Goal: Task Accomplishment & Management: Manage account settings

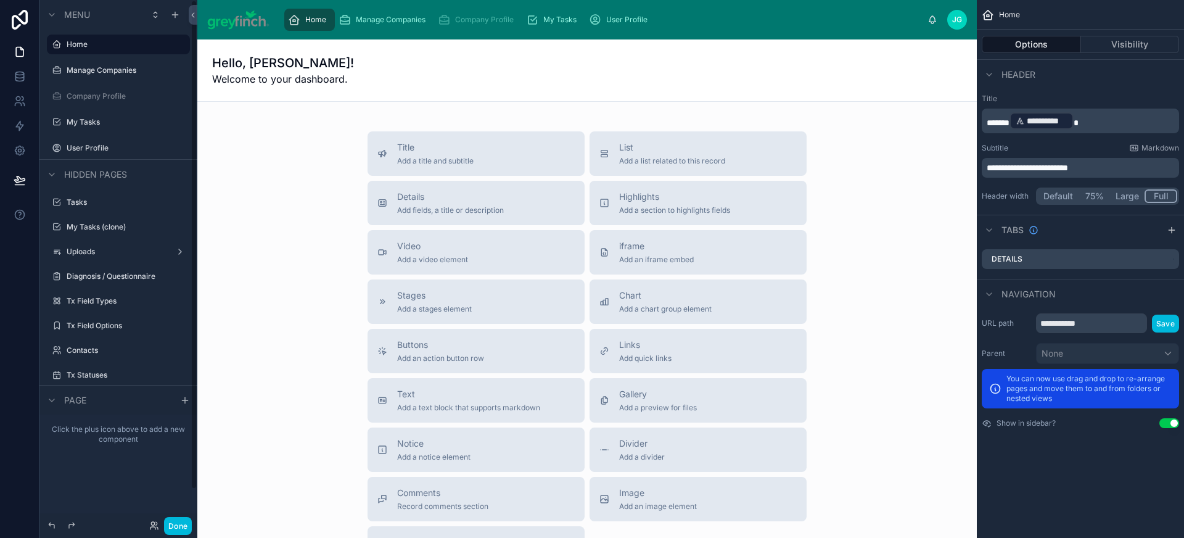
click at [185, 520] on button "Done" at bounding box center [178, 526] width 28 height 18
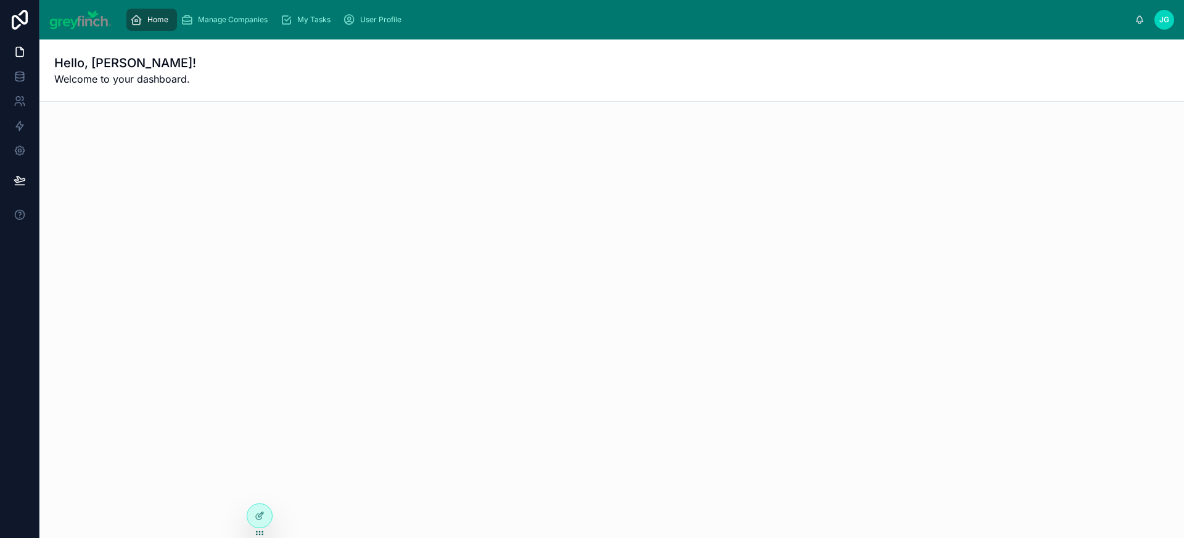
click at [256, 25] on div "Manage Companies" at bounding box center [227, 20] width 92 height 20
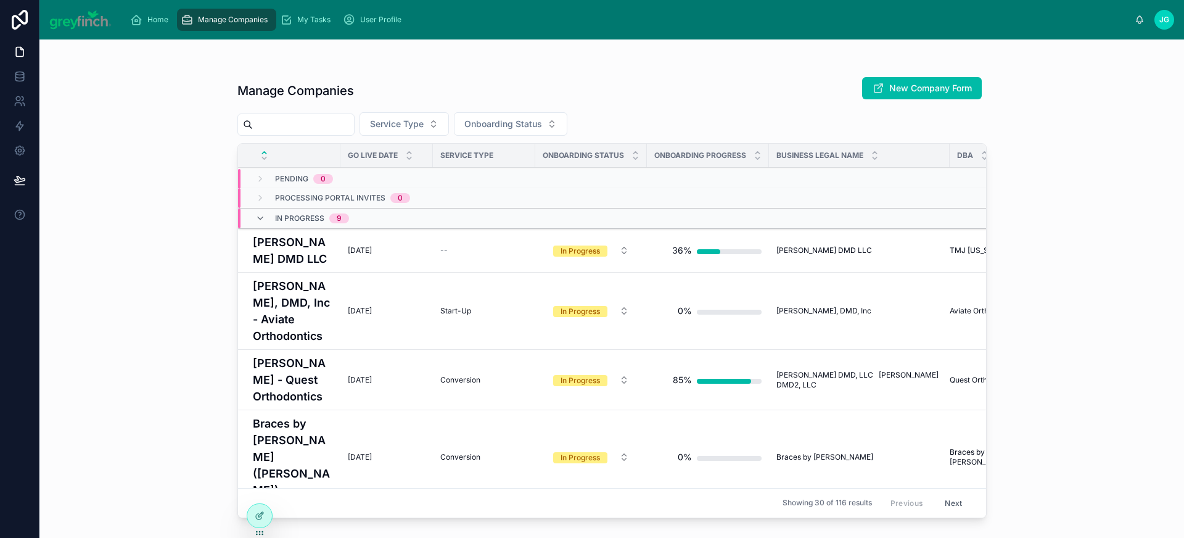
click at [306, 23] on span "My Tasks" at bounding box center [313, 20] width 33 height 10
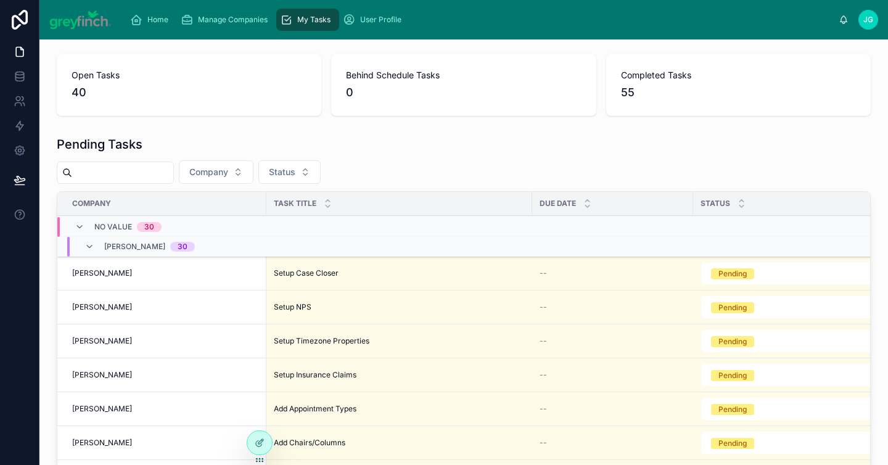
click at [261, 441] on icon at bounding box center [260, 443] width 10 height 10
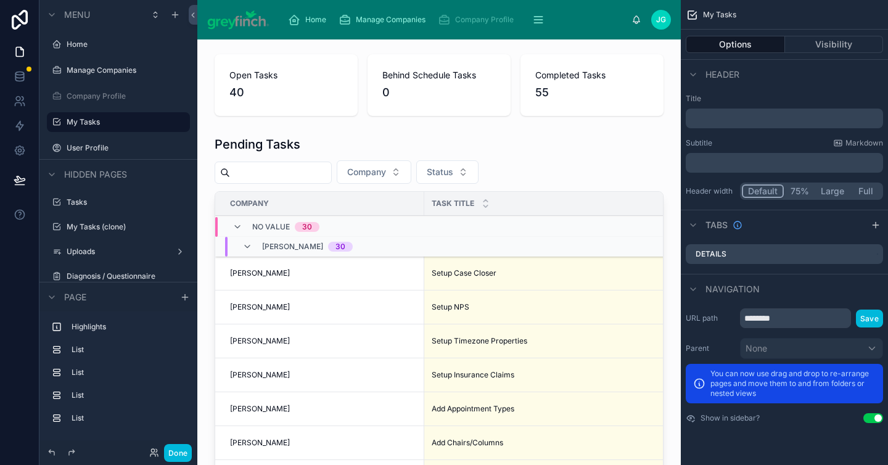
click at [299, 100] on div at bounding box center [439, 85] width 464 height 72
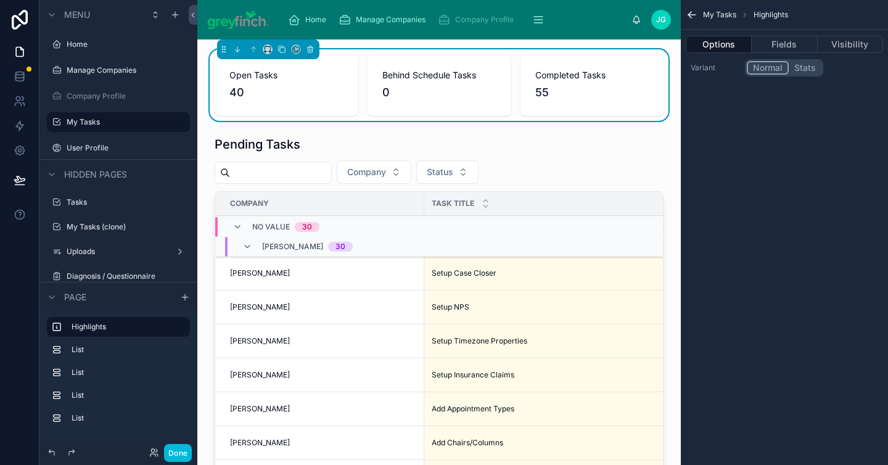
click at [773, 50] on button "Fields" at bounding box center [783, 44] width 65 height 17
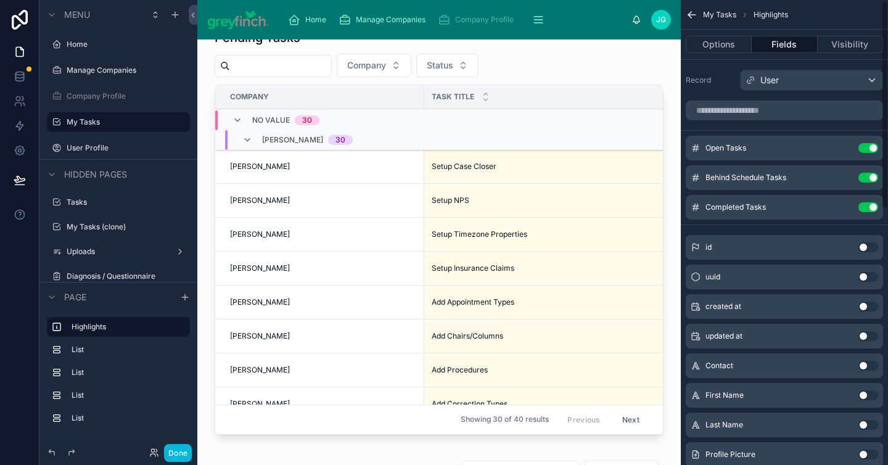
scroll to position [106, 0]
click at [521, 73] on div at bounding box center [439, 235] width 464 height 420
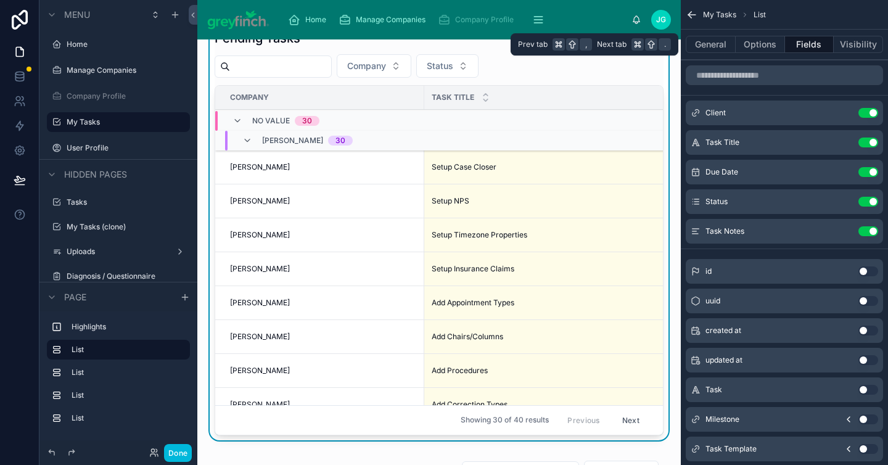
click at [727, 49] on button "General" at bounding box center [710, 44] width 50 height 17
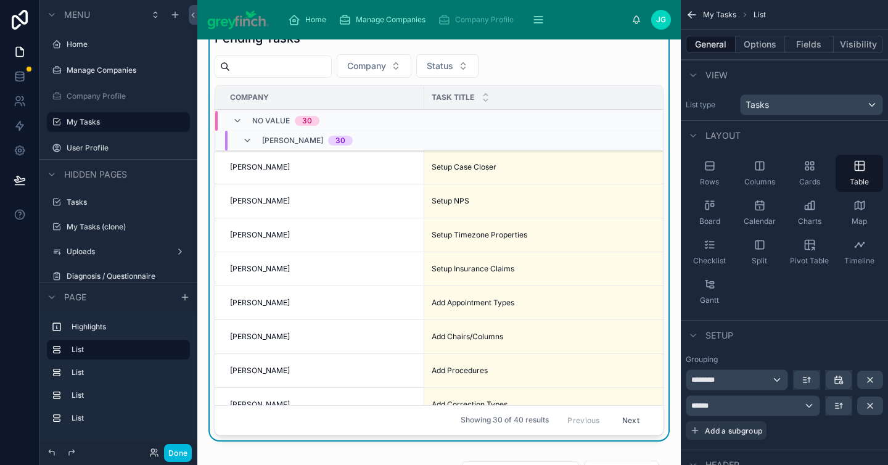
scroll to position [104, 0]
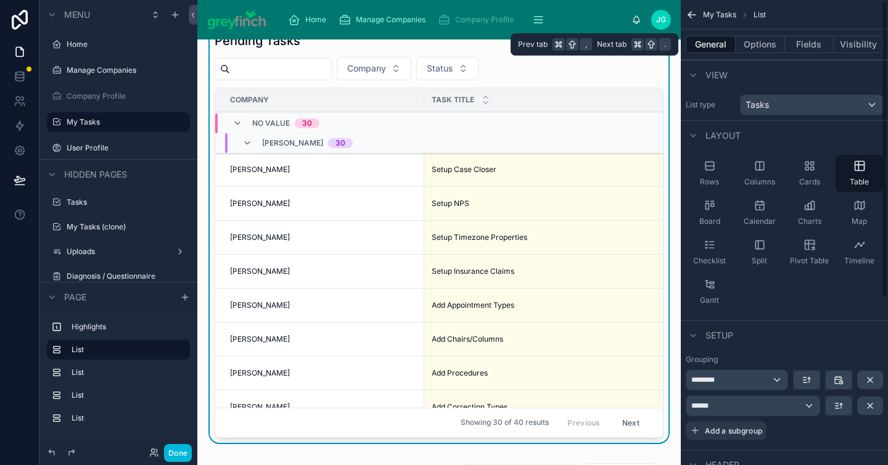
click at [758, 46] on button "Options" at bounding box center [759, 44] width 49 height 17
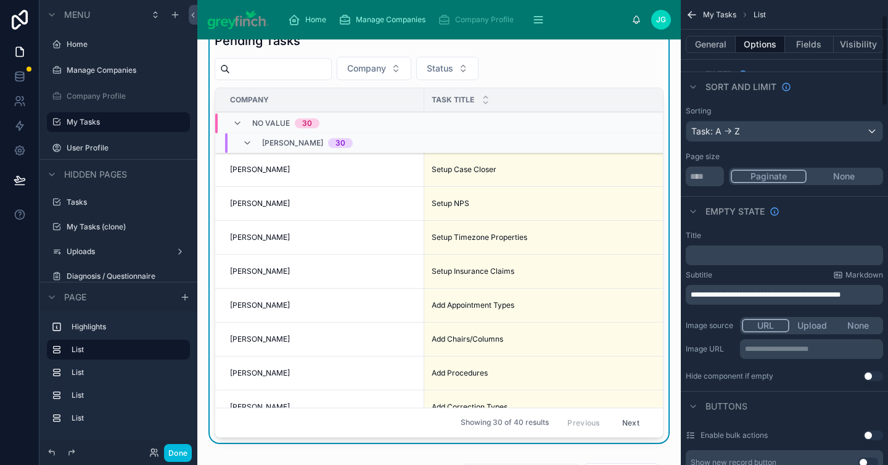
scroll to position [76, 0]
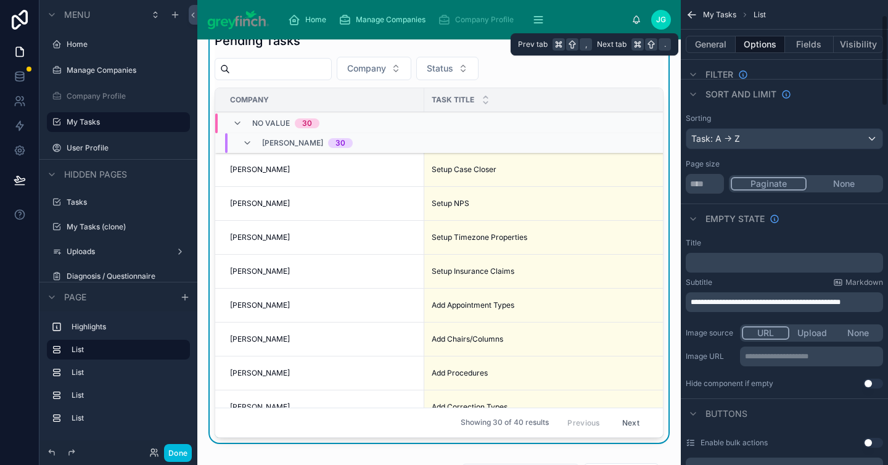
click at [810, 46] on button "Fields" at bounding box center [809, 44] width 49 height 17
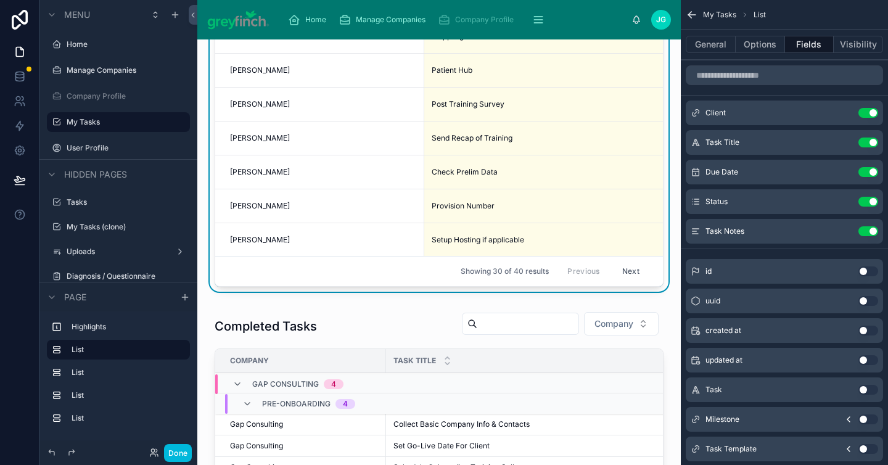
scroll to position [370, 0]
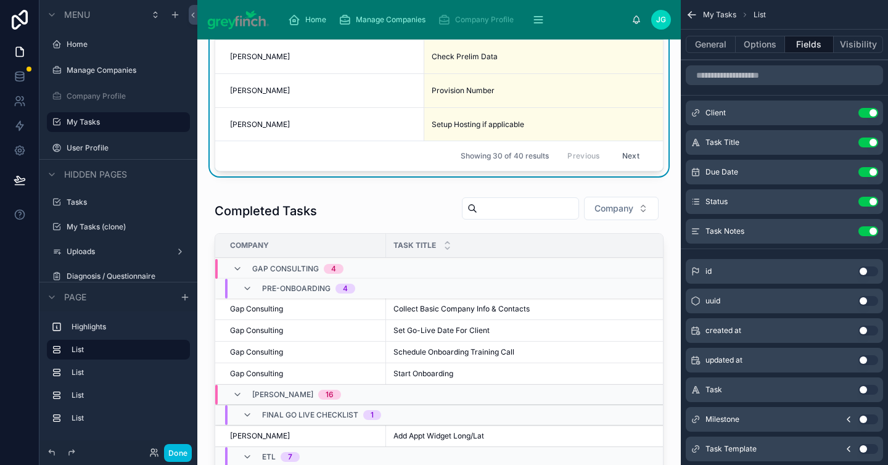
click at [374, 208] on div at bounding box center [439, 392] width 464 height 402
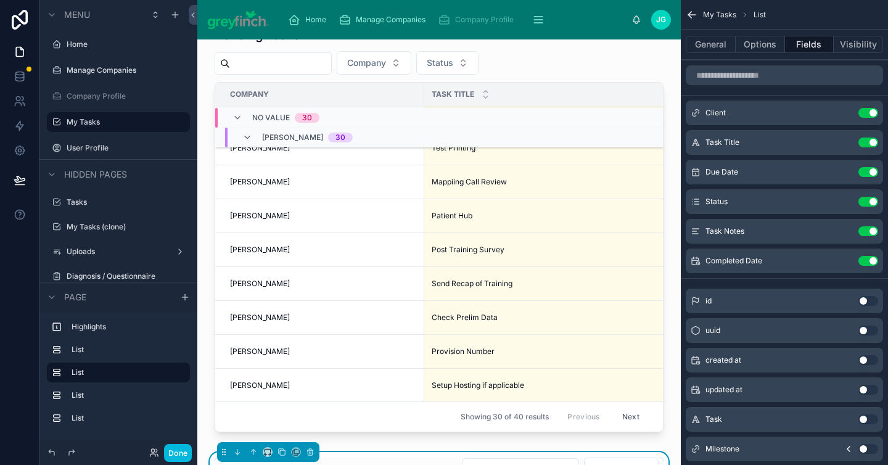
scroll to position [0, 0]
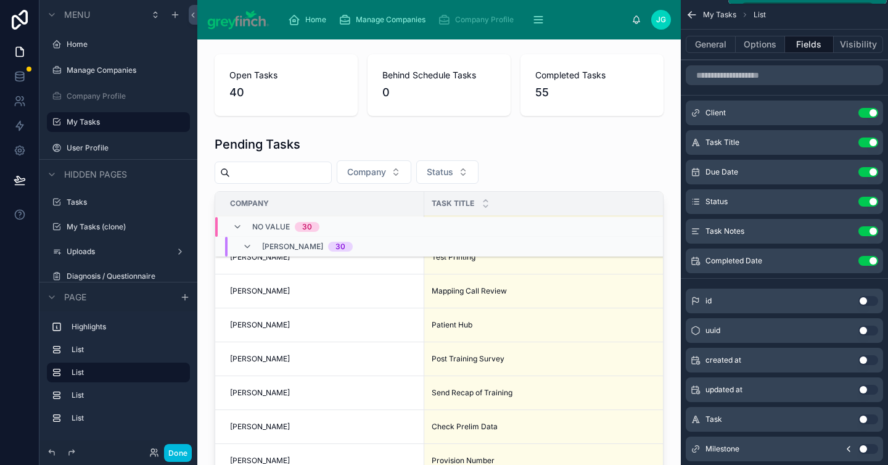
click at [538, 23] on icon "scrollable content" at bounding box center [538, 23] width 8 height 0
click at [179, 451] on button "Done" at bounding box center [178, 453] width 28 height 18
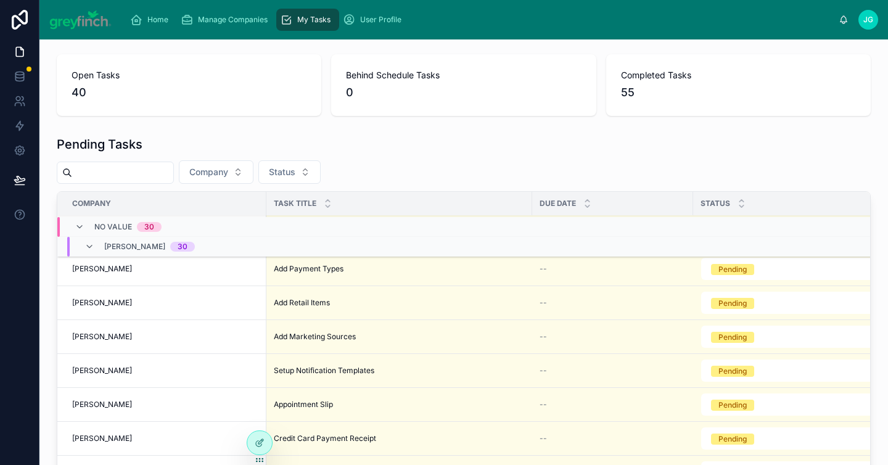
scroll to position [370, 0]
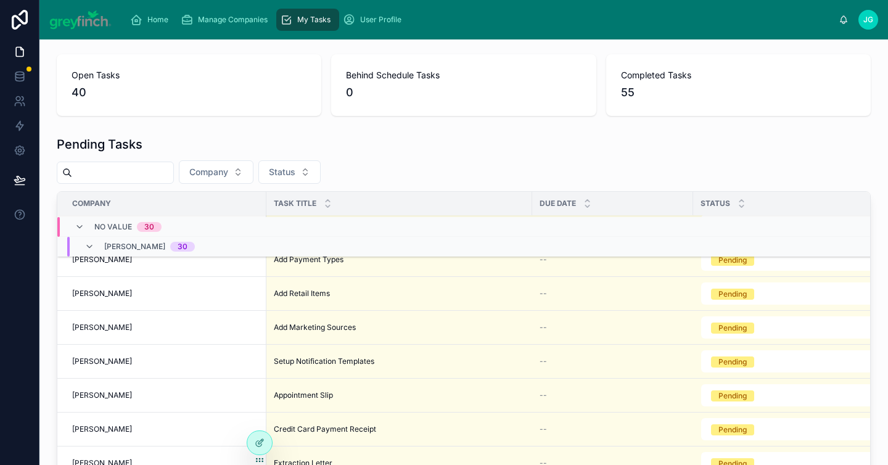
click at [332, 292] on div "Add Retail Items Add Retail Items" at bounding box center [399, 293] width 251 height 10
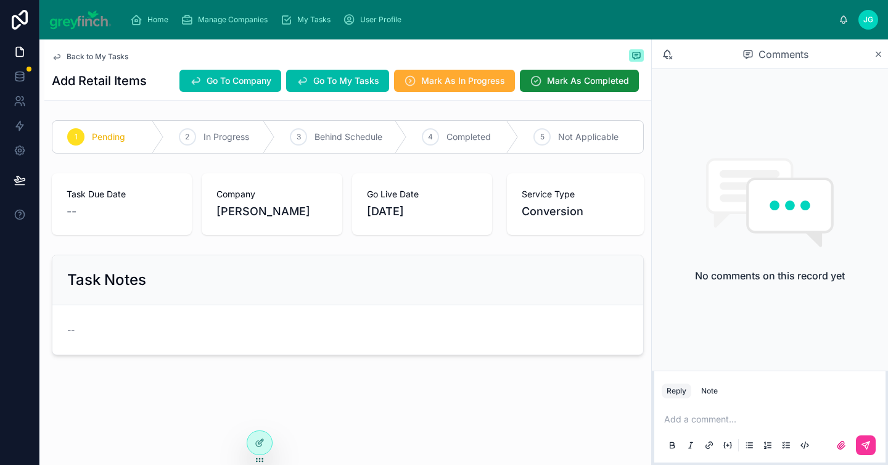
click at [297, 22] on span "My Tasks" at bounding box center [313, 20] width 33 height 10
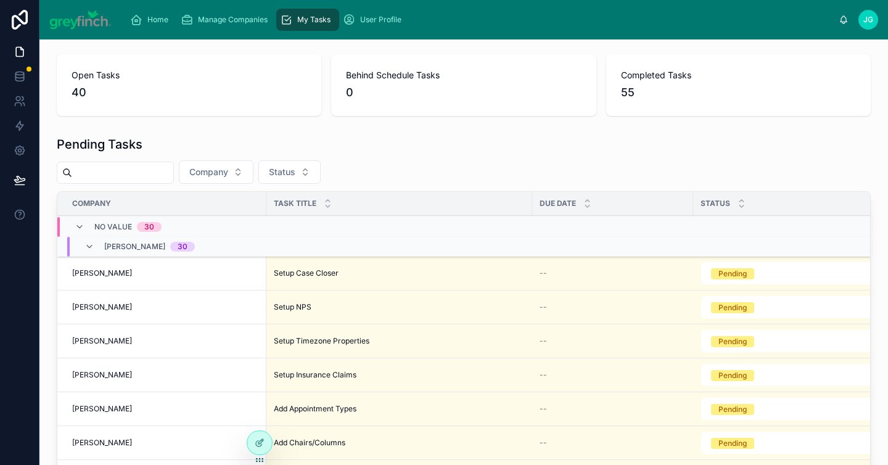
click at [0, 0] on div at bounding box center [0, 0] width 0 height 0
click at [0, 0] on icon at bounding box center [0, 0] width 0 height 0
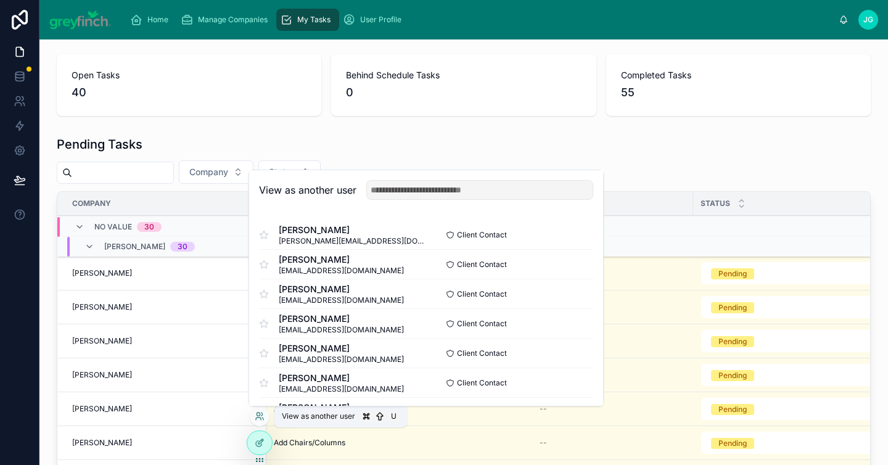
click at [261, 414] on icon at bounding box center [260, 416] width 10 height 10
click at [654, 160] on div "Company Status" at bounding box center [464, 171] width 814 height 23
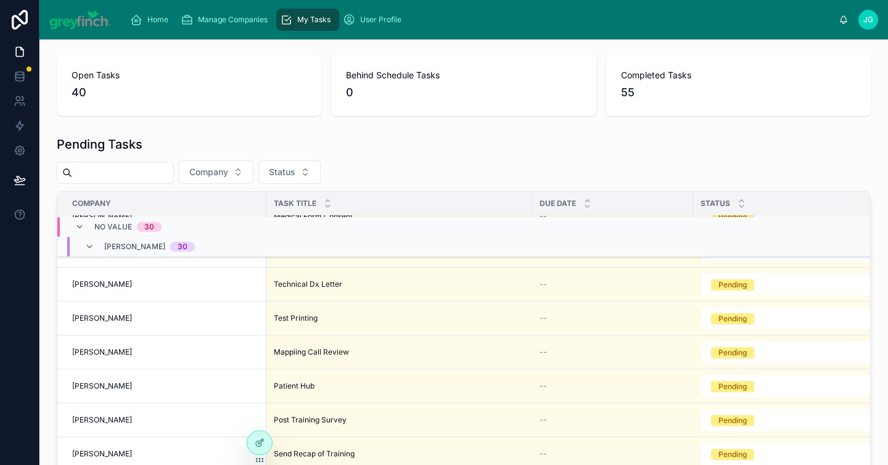
scroll to position [686, 0]
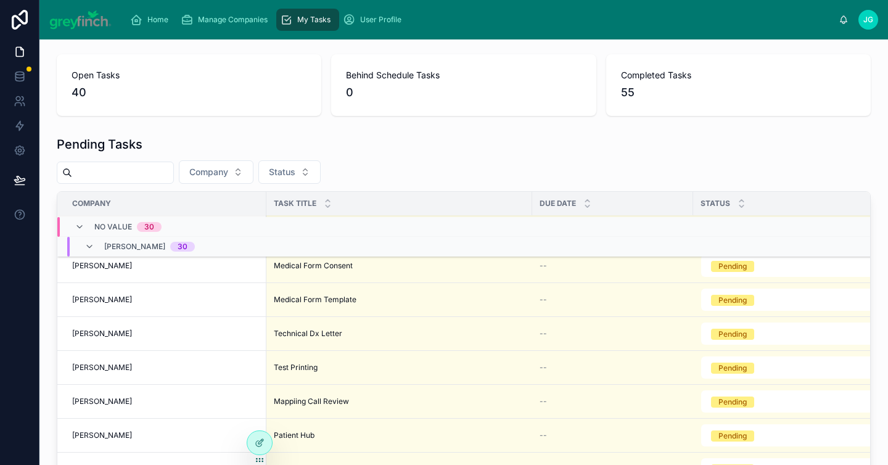
click at [252, 184] on div "Pending Tasks Company Status Company Task Title Due Date Status Task Notes No v…" at bounding box center [464, 339] width 814 height 406
click at [251, 178] on button "Company" at bounding box center [216, 171] width 75 height 23
click at [211, 197] on input "*" at bounding box center [235, 198] width 147 height 22
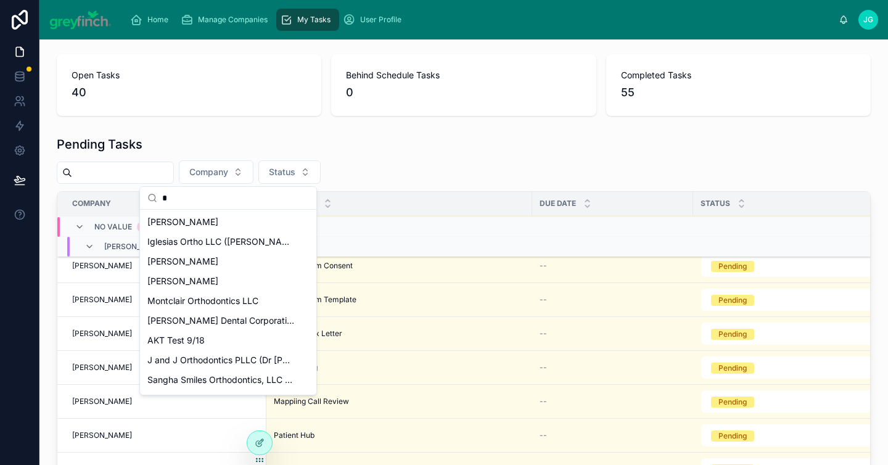
click at [211, 197] on input "*" at bounding box center [235, 198] width 147 height 22
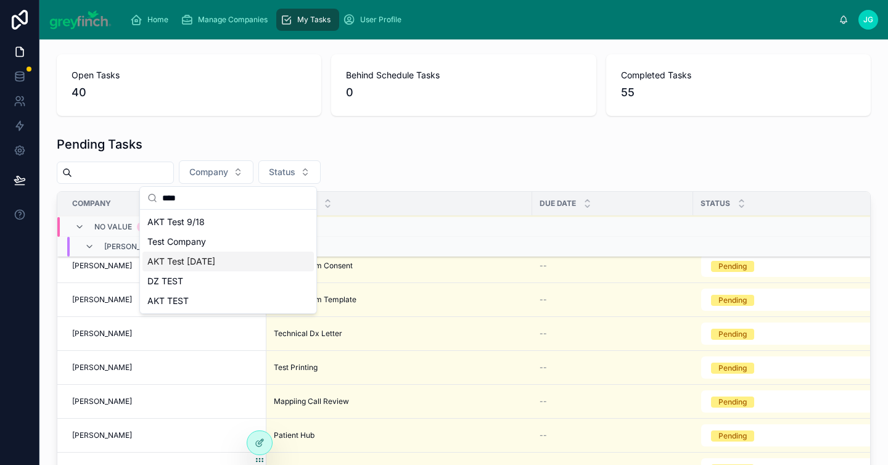
type input "****"
click at [201, 261] on span "AKT Test [DATE]" at bounding box center [181, 261] width 68 height 12
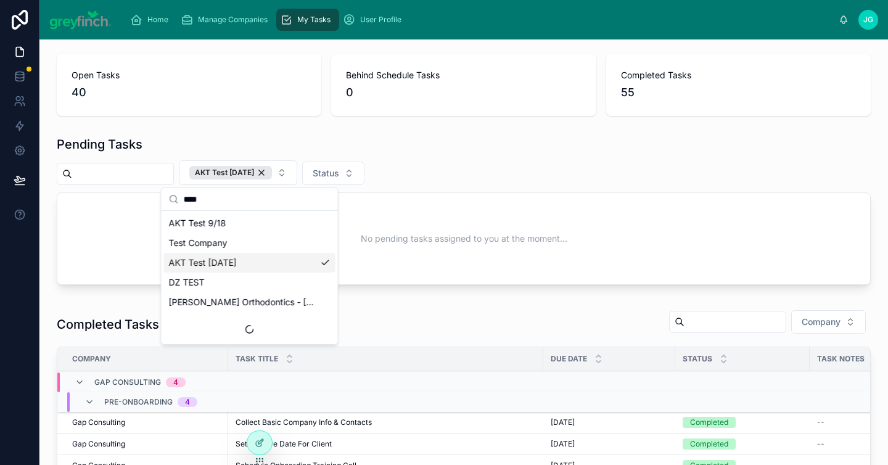
click at [306, 261] on div "AKT Test [DATE]" at bounding box center [249, 263] width 171 height 20
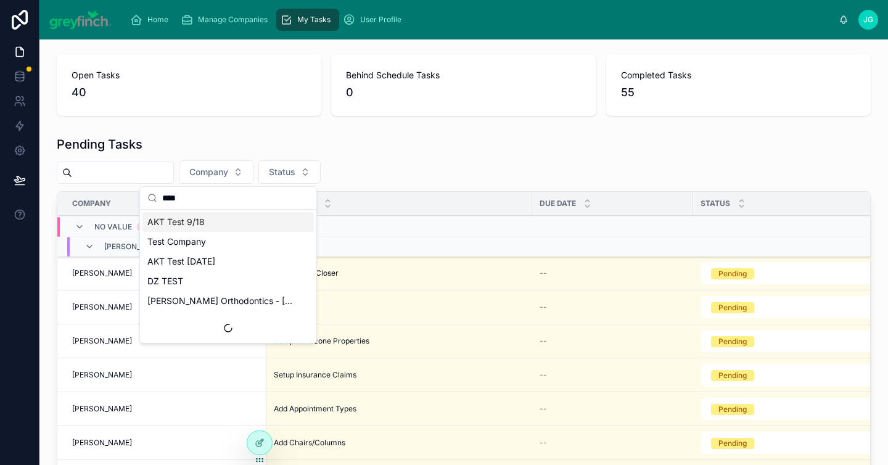
click at [380, 143] on div "Pending Tasks" at bounding box center [464, 144] width 814 height 17
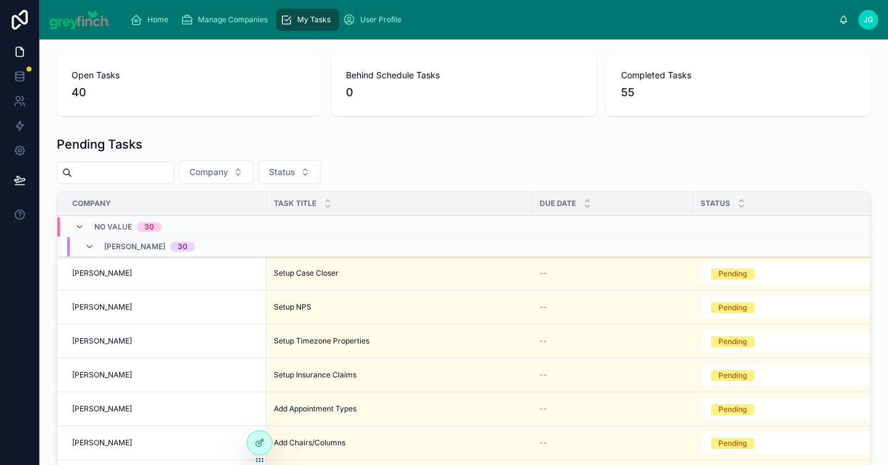
click at [229, 23] on span "Manage Companies" at bounding box center [233, 20] width 70 height 10
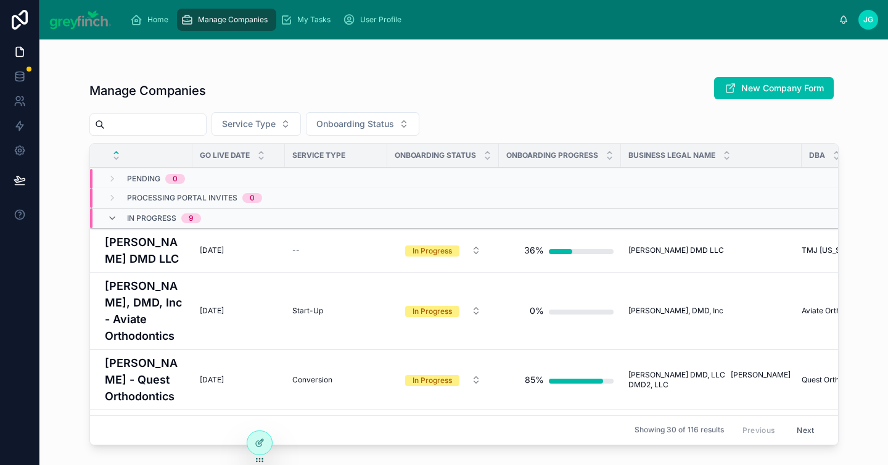
click at [151, 18] on span "Home" at bounding box center [157, 20] width 21 height 10
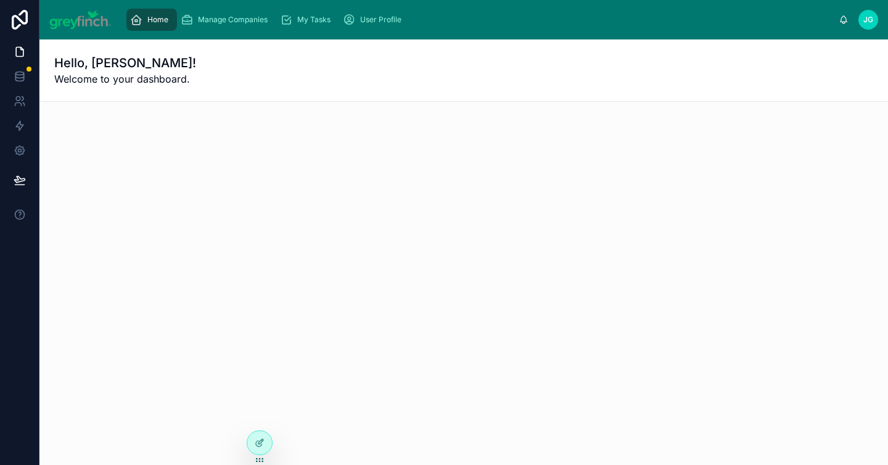
click at [221, 30] on link "Manage Companies" at bounding box center [226, 20] width 99 height 22
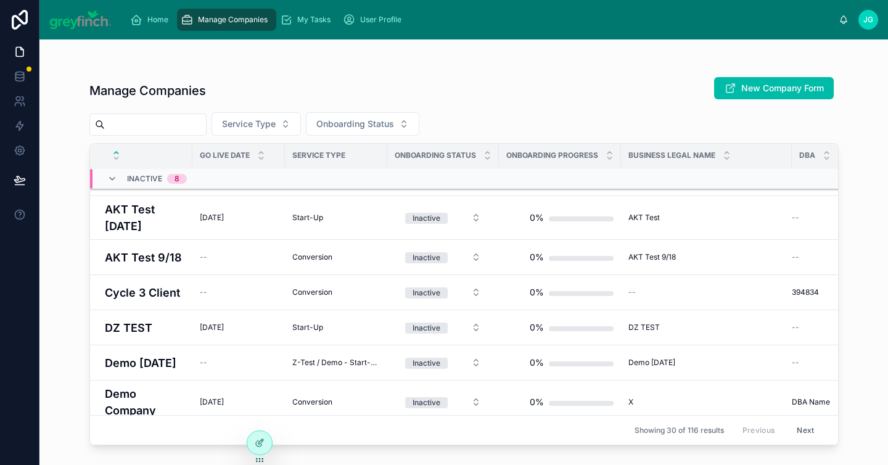
scroll to position [1624, 0]
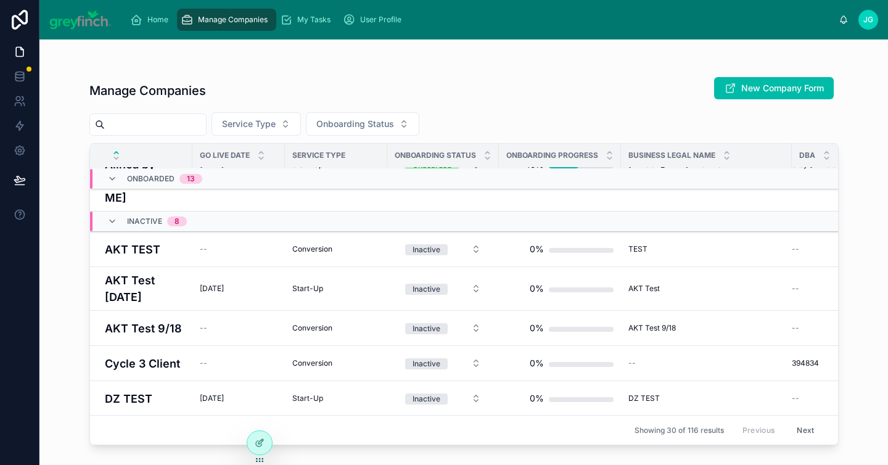
click at [150, 272] on h4 "AKT Test [DATE]" at bounding box center [145, 288] width 80 height 33
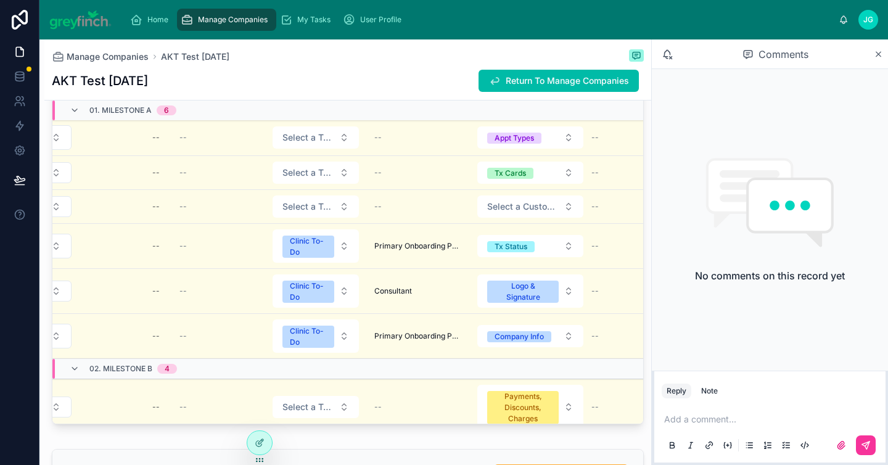
scroll to position [0, 501]
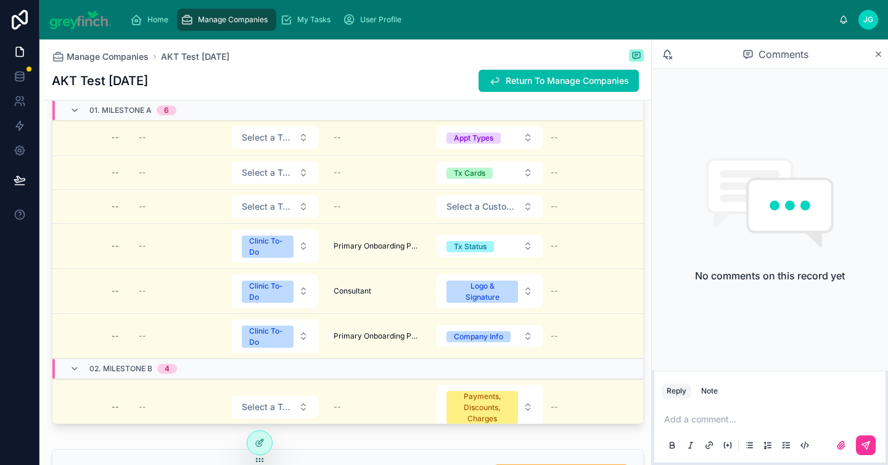
click at [387, 142] on div "--" at bounding box center [377, 138] width 88 height 10
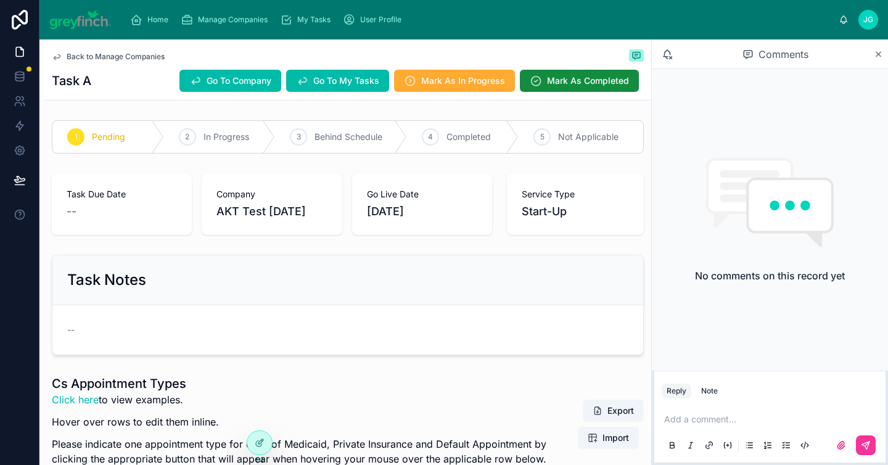
scroll to position [145, 0]
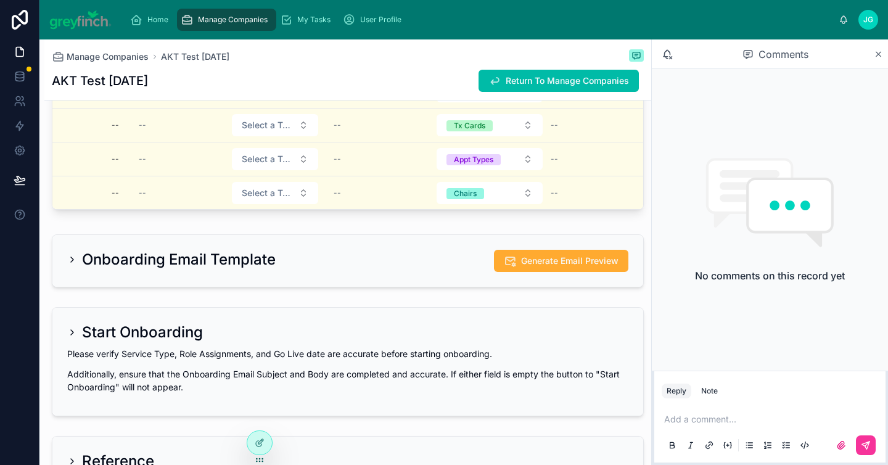
scroll to position [2195, 0]
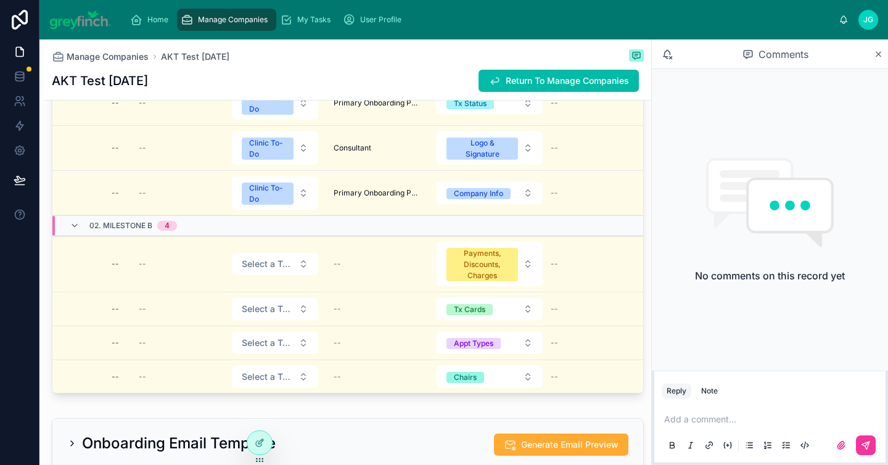
click at [383, 314] on div "--" at bounding box center [377, 309] width 88 height 10
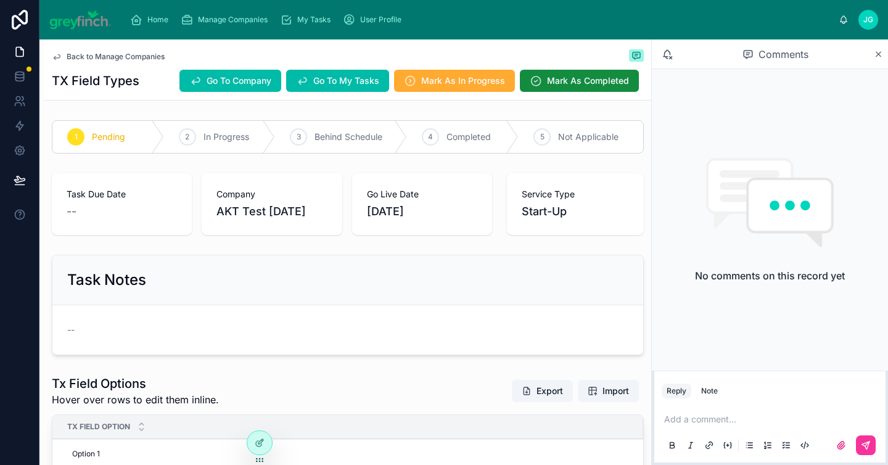
click at [255, 438] on icon at bounding box center [260, 443] width 10 height 10
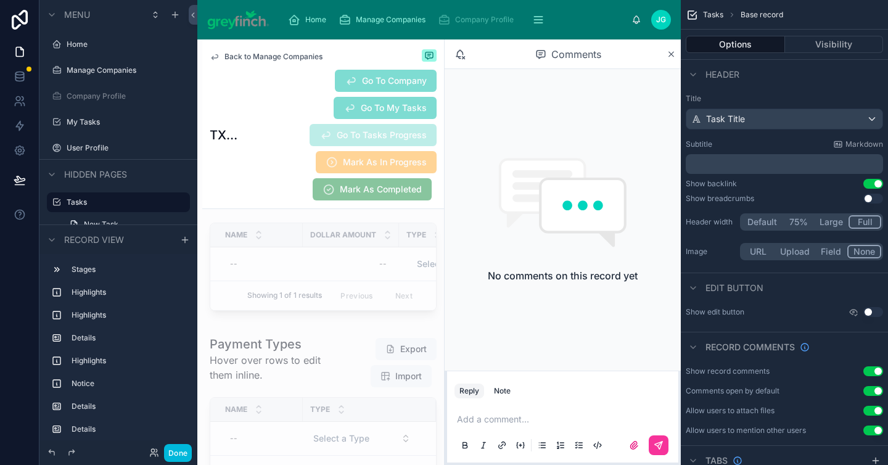
scroll to position [5973, 0]
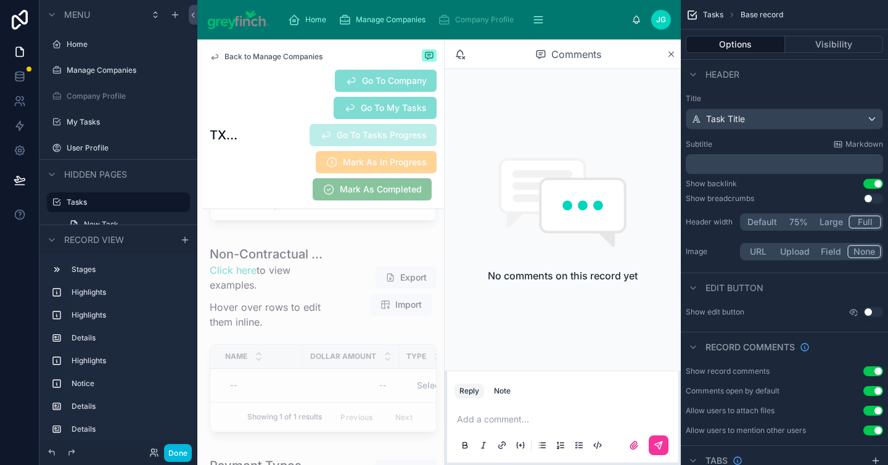
click at [319, 341] on div at bounding box center [323, 341] width 242 height 202
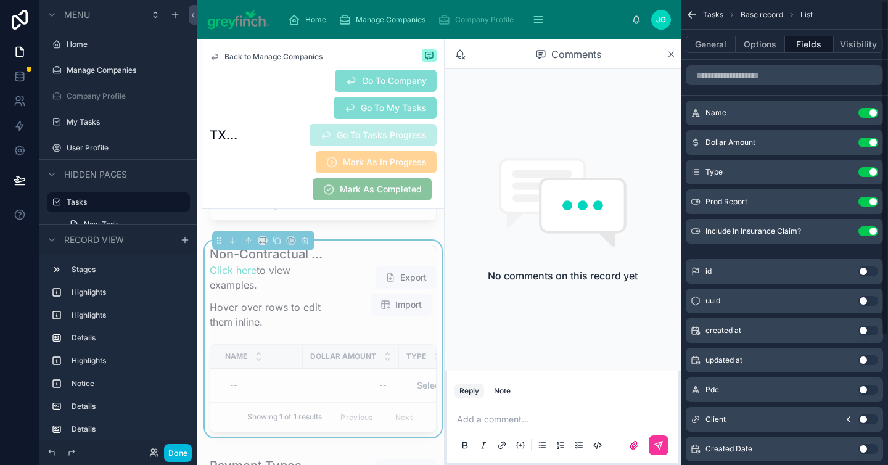
click at [718, 45] on button "General" at bounding box center [710, 44] width 50 height 17
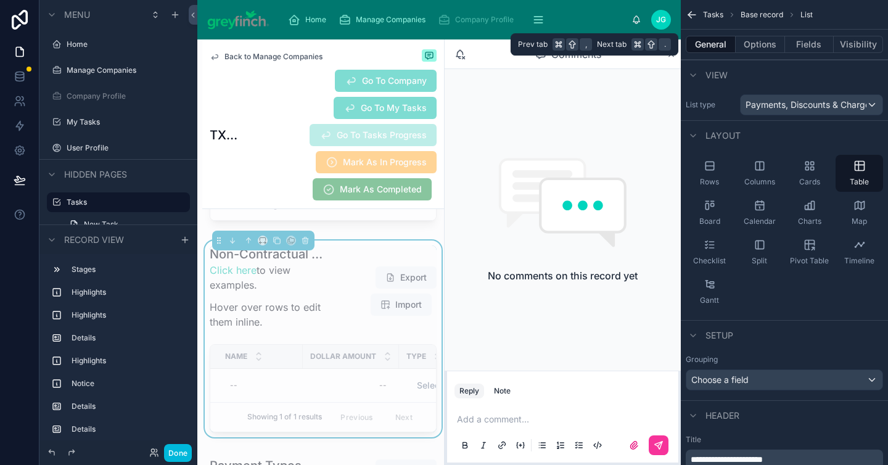
click at [740, 46] on button "Options" at bounding box center [759, 44] width 49 height 17
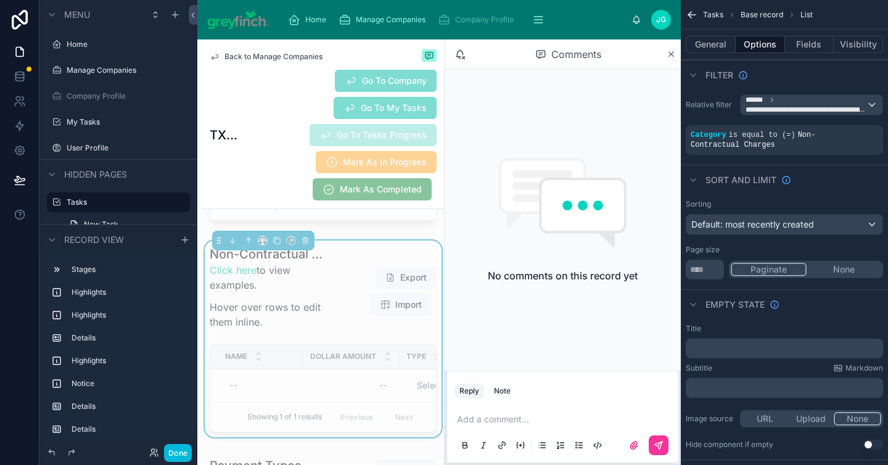
click at [177, 451] on button "Done" at bounding box center [178, 453] width 28 height 18
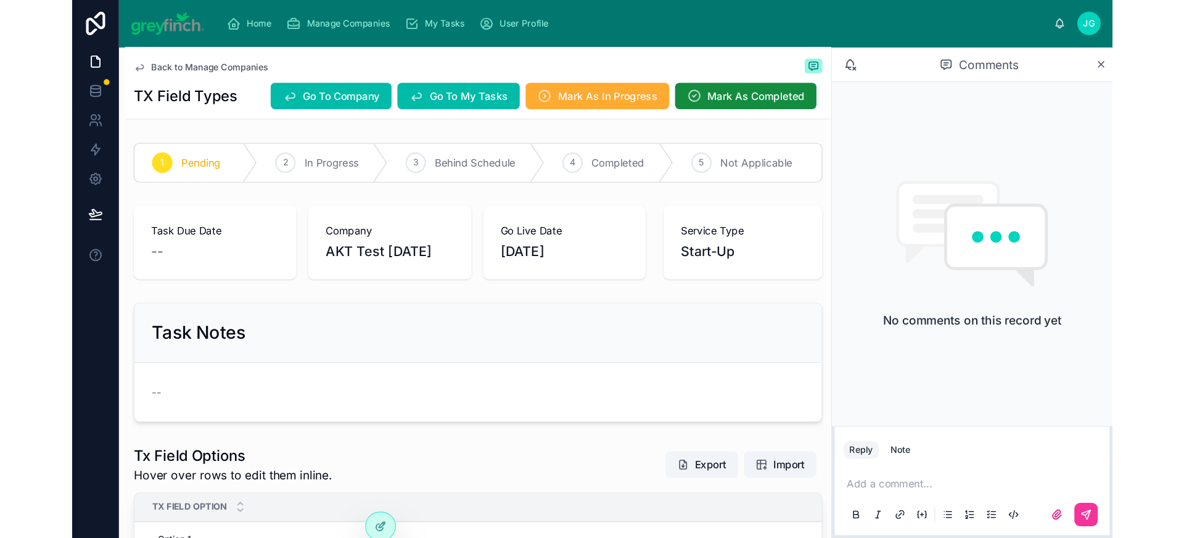
scroll to position [0, 0]
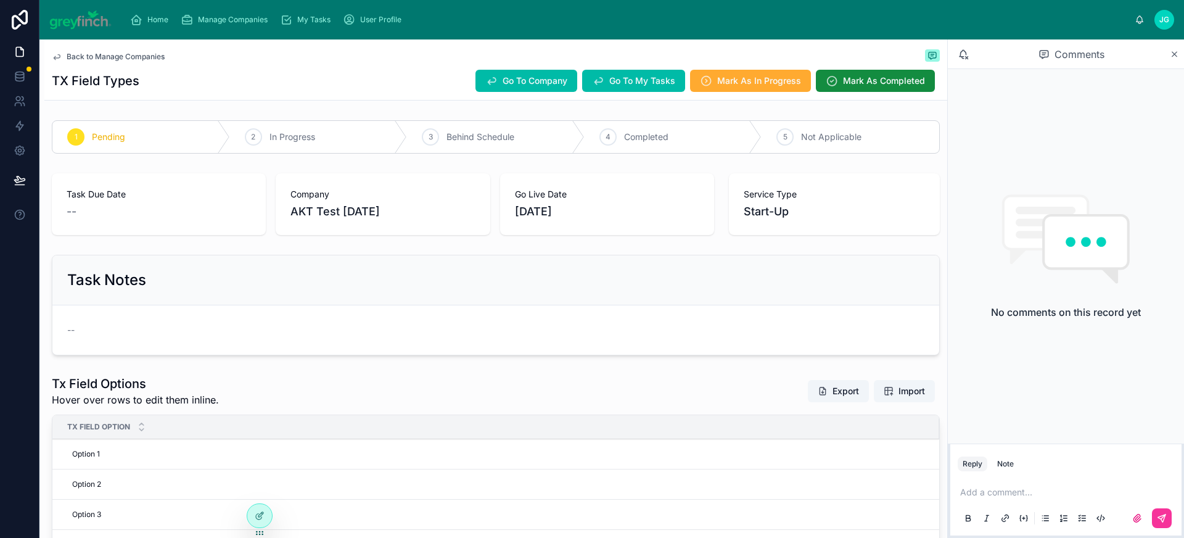
click at [308, 23] on span "My Tasks" at bounding box center [313, 20] width 33 height 10
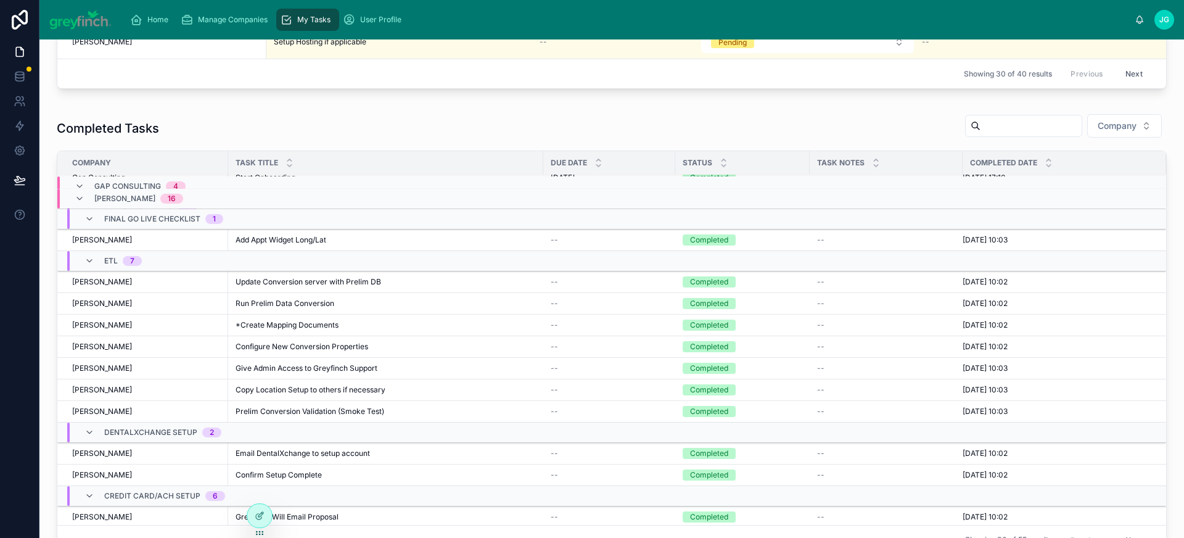
scroll to position [142, 0]
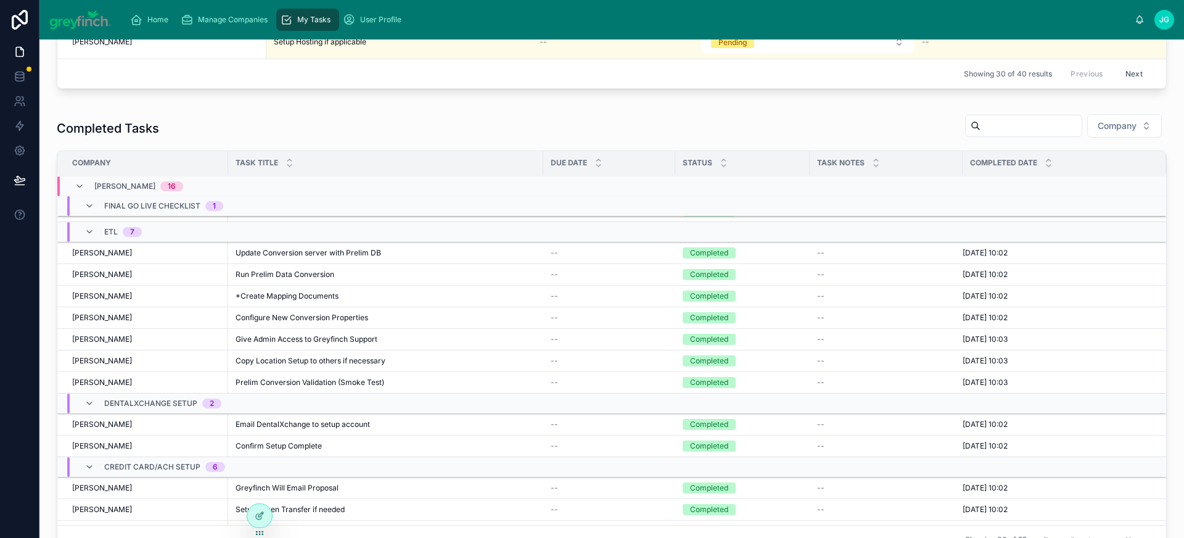
click at [323, 296] on span "*Create Mapping Documents" at bounding box center [286, 296] width 103 height 10
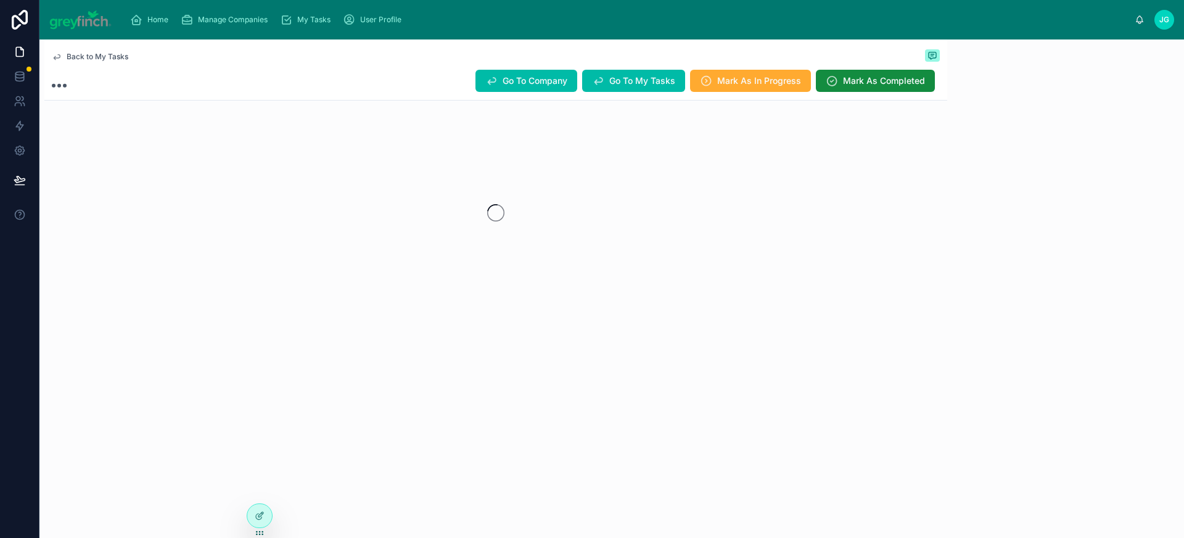
click at [211, 21] on span "Manage Companies" at bounding box center [233, 20] width 70 height 10
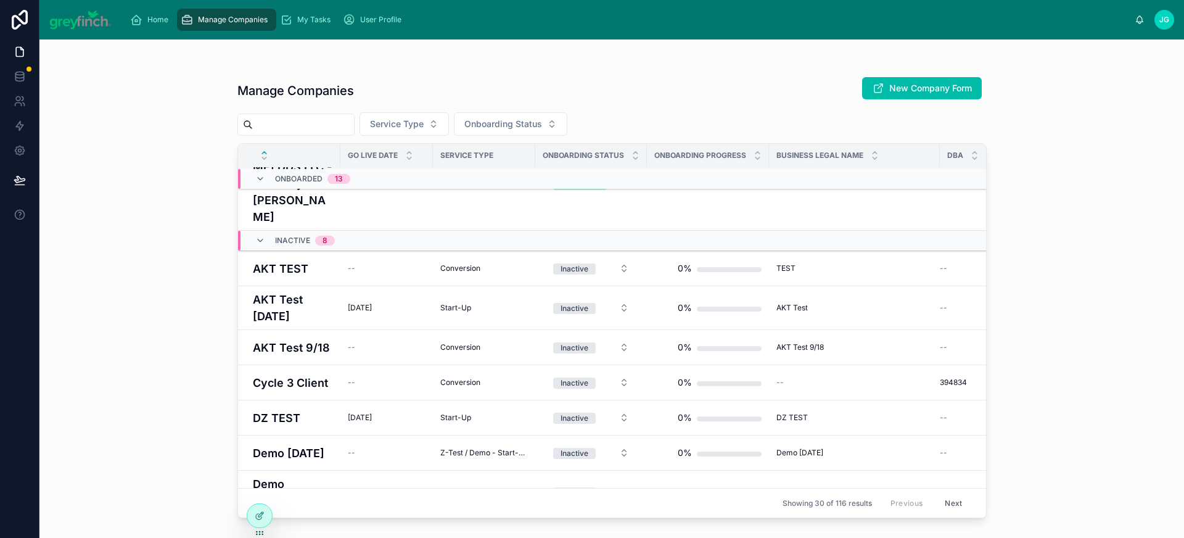
scroll to position [1553, 0]
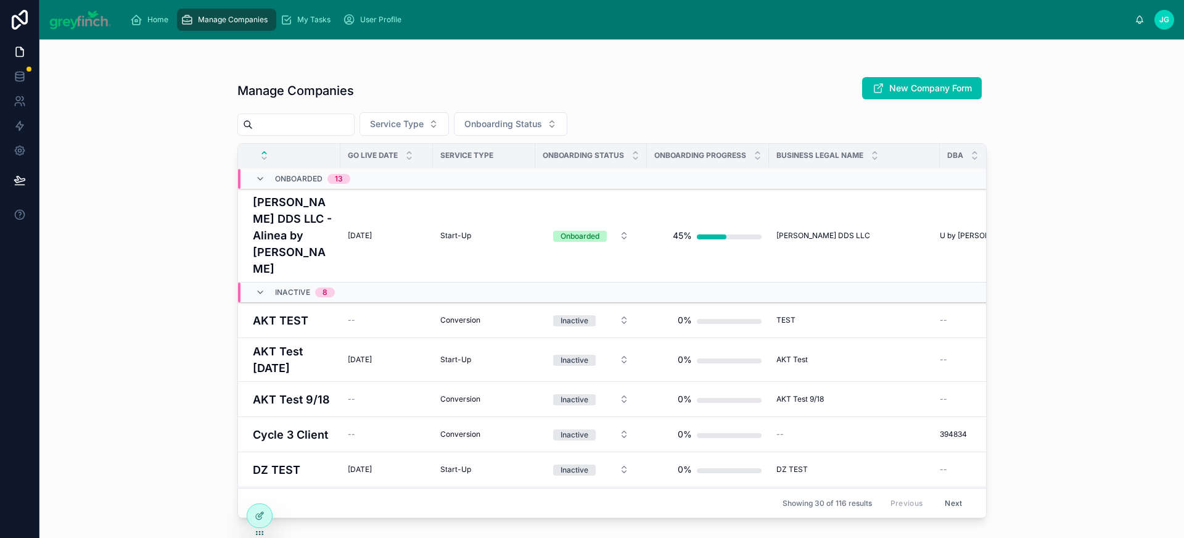
click at [291, 343] on h4 "AKT Test [DATE]" at bounding box center [293, 359] width 80 height 33
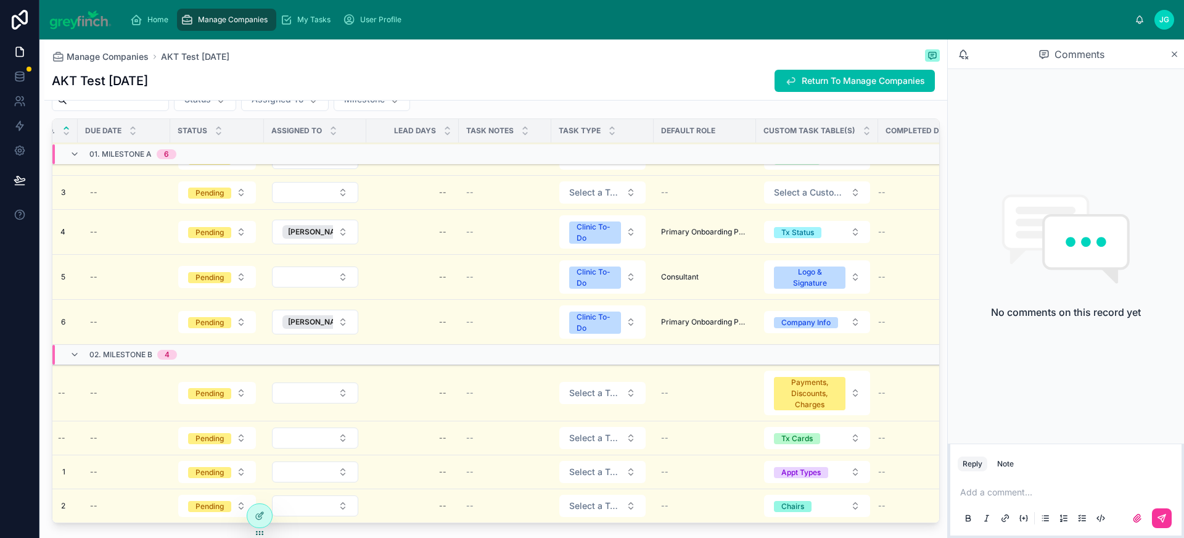
scroll to position [67, 218]
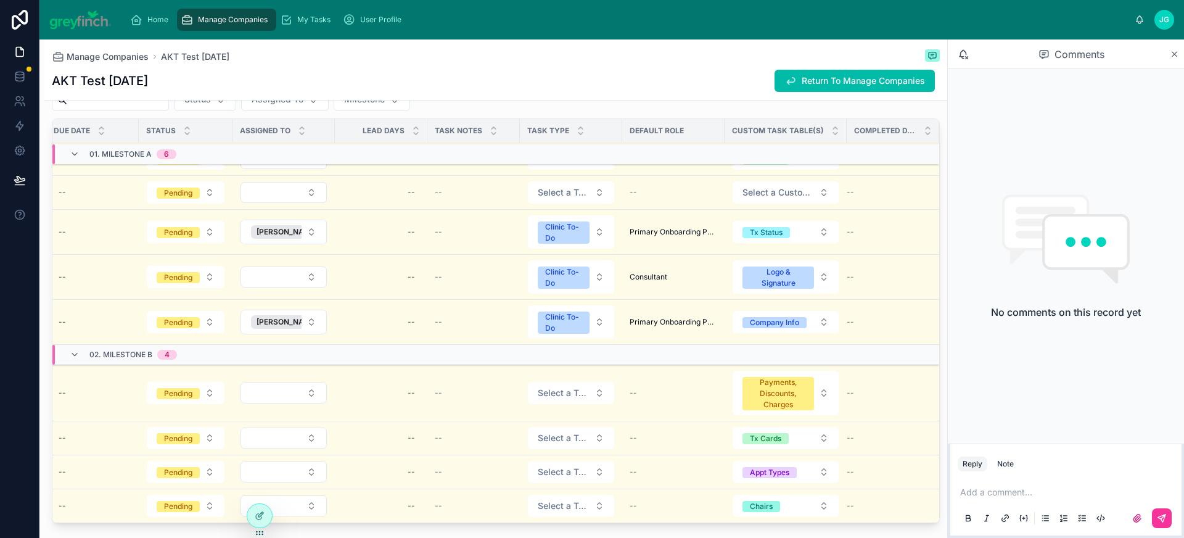
click at [657, 433] on div "--" at bounding box center [673, 438] width 88 height 10
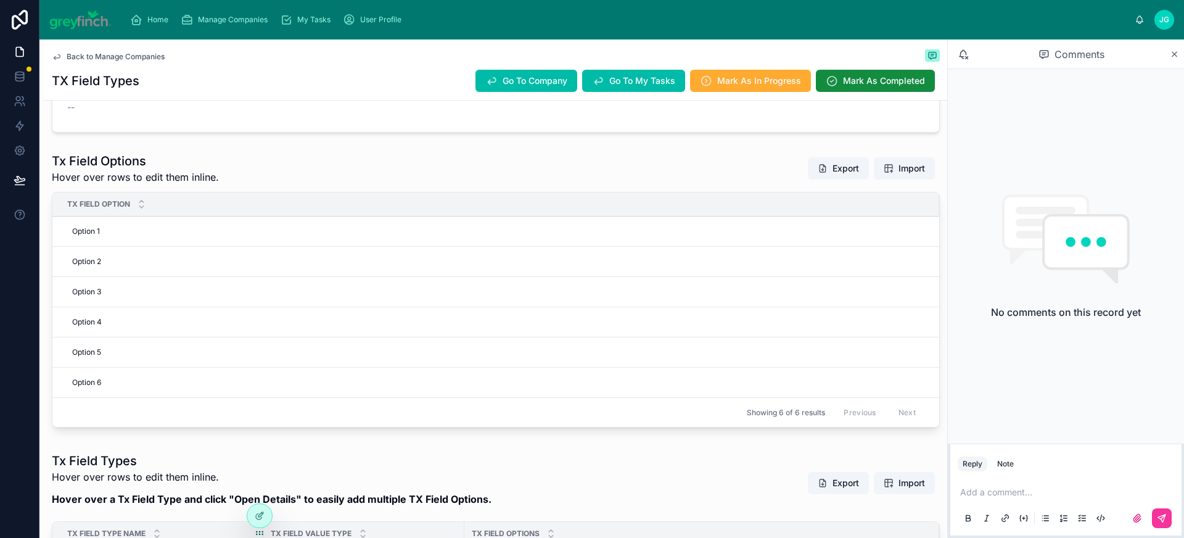
click at [263, 515] on icon at bounding box center [260, 515] width 10 height 10
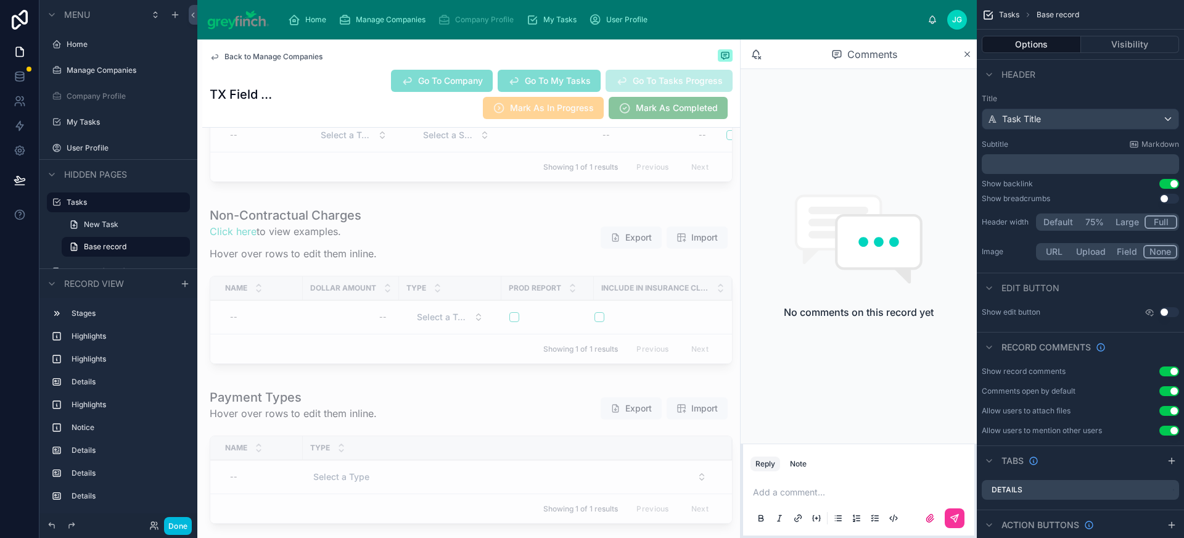
click at [178, 525] on button "Done" at bounding box center [178, 526] width 28 height 18
